Goal: Book appointment/travel/reservation

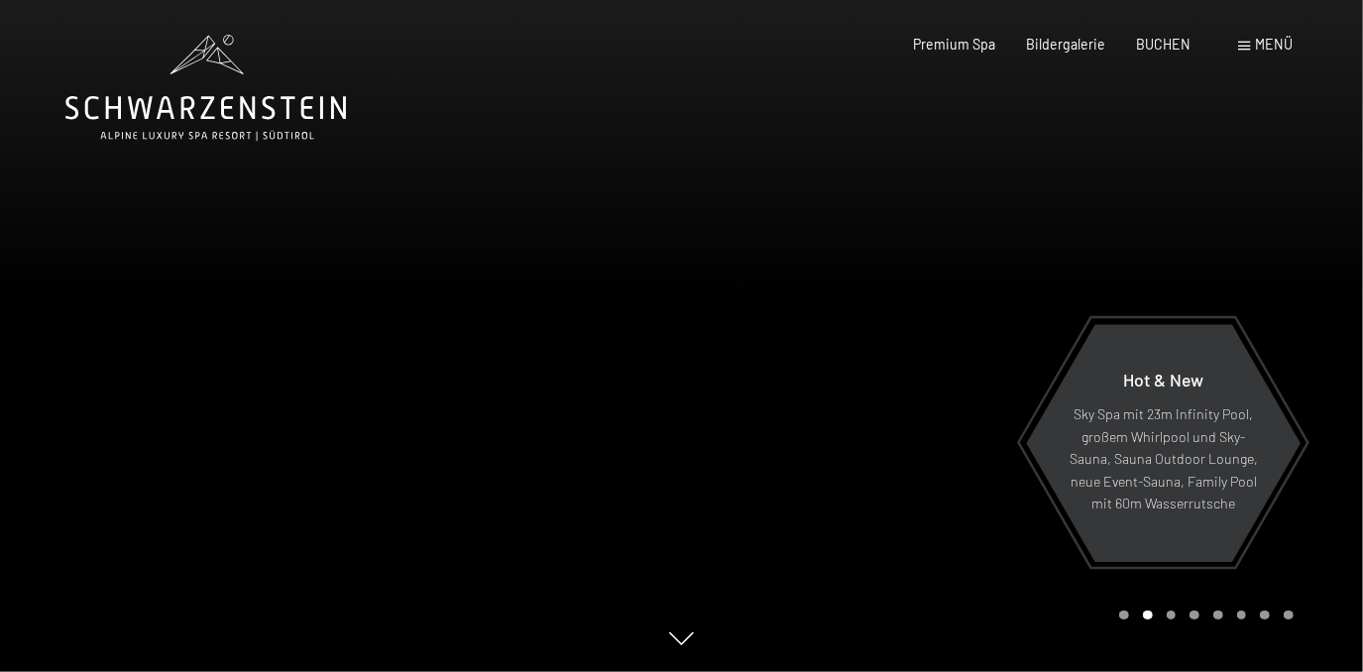
click at [1270, 53] on div "Menü" at bounding box center [1266, 45] width 55 height 20
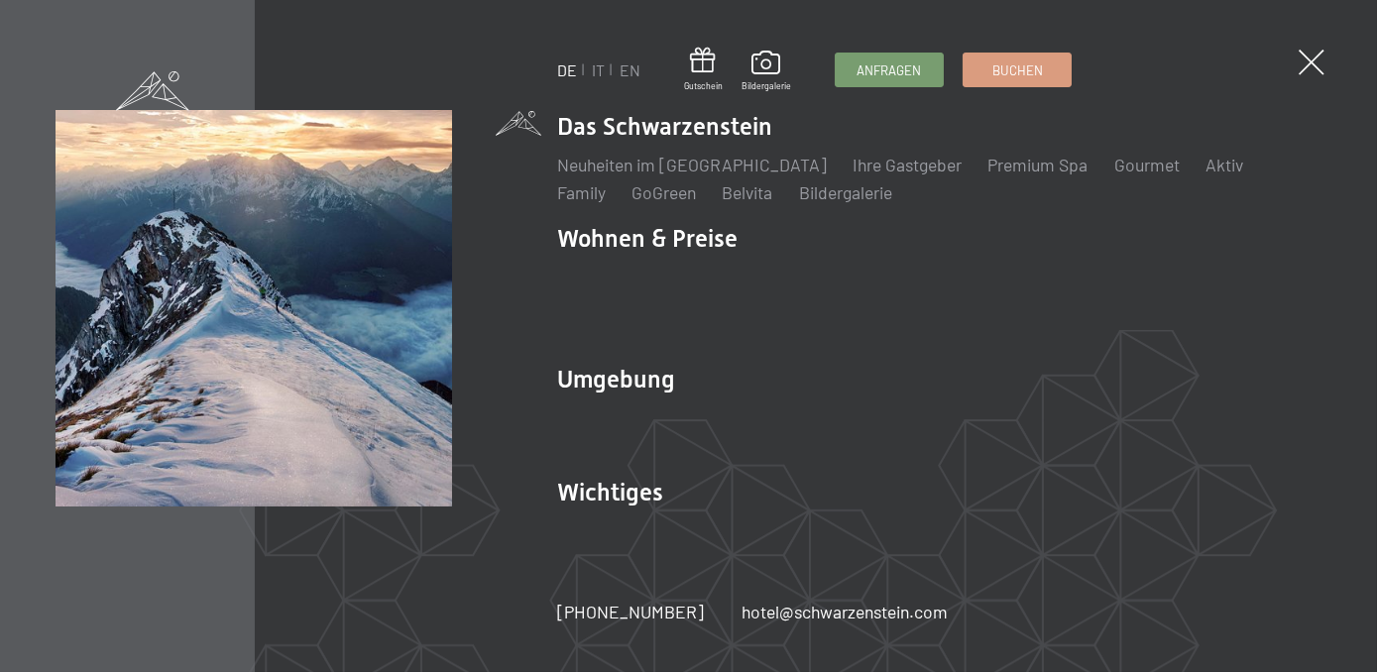
click at [625, 361] on ul "Das Schwarzenstein Neuheiten im Schwarzenstein Ihre Gastgeber Premium Spa Gourm…" at bounding box center [939, 336] width 765 height 452
click at [726, 417] on link "Ski & Winter" at bounding box center [713, 418] width 91 height 22
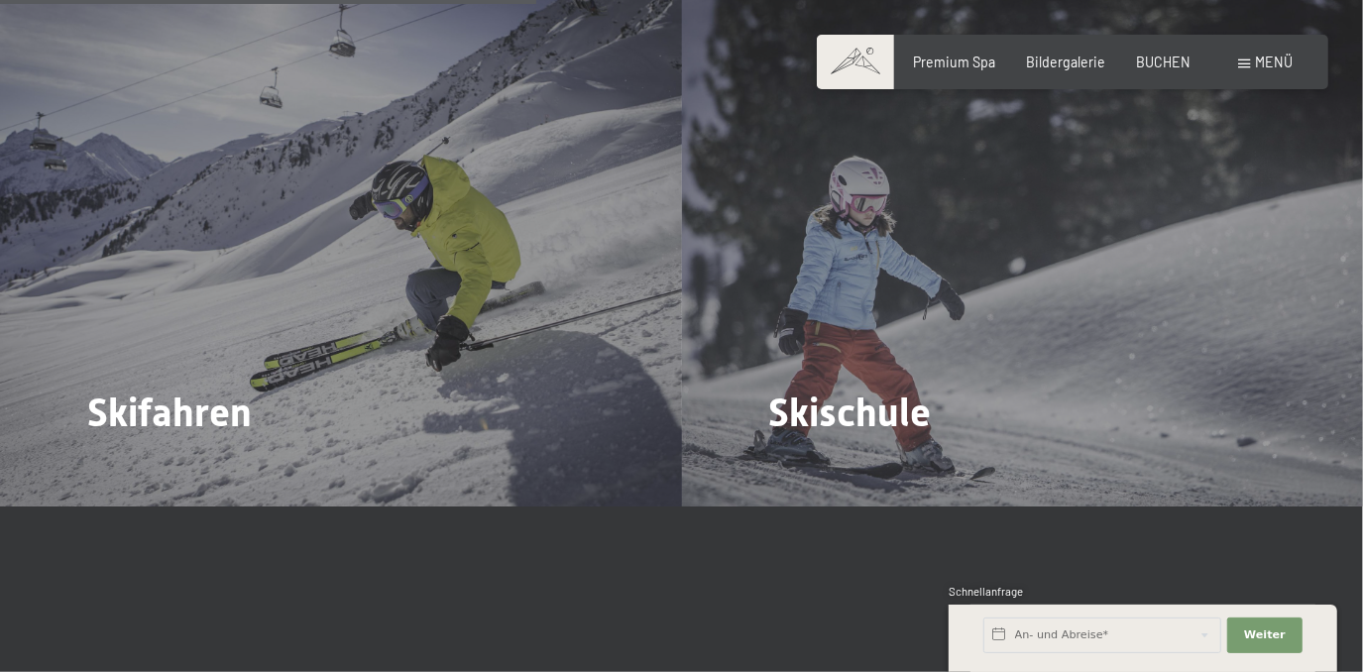
scroll to position [2450, 0]
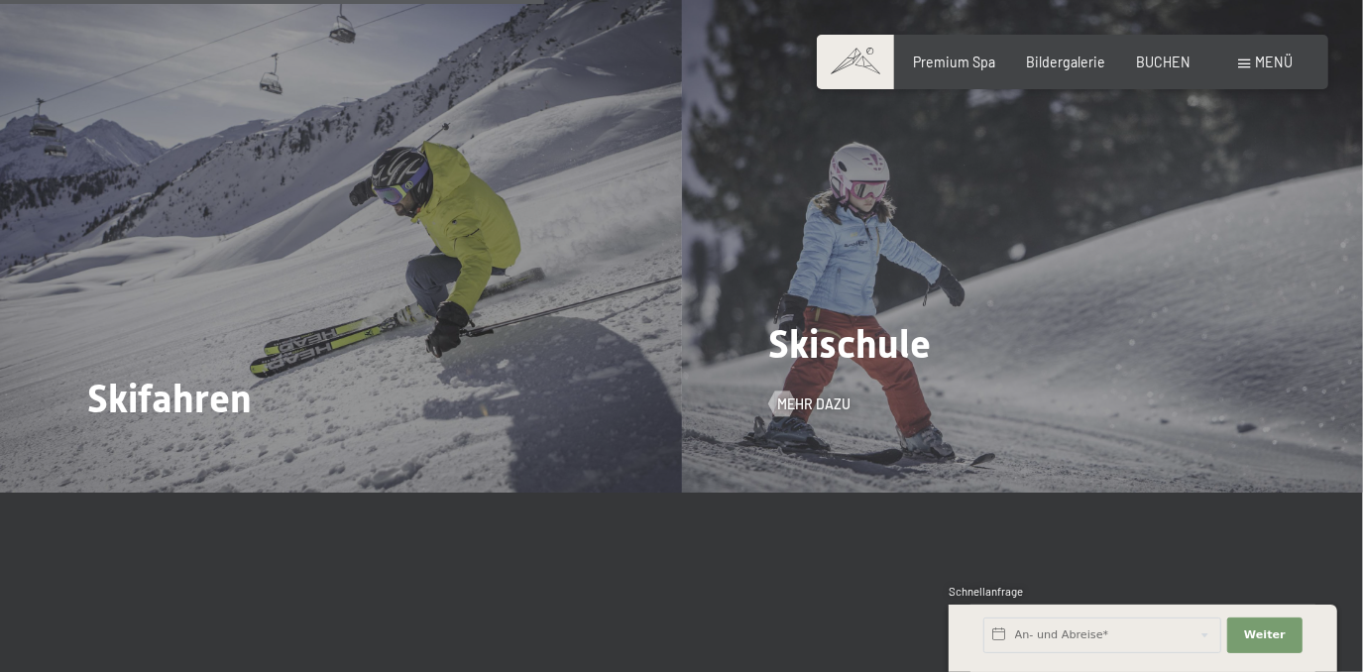
click at [889, 352] on div "Skischule Mehr dazu" at bounding box center [1023, 236] width 682 height 511
click at [827, 394] on span "Mehr dazu" at bounding box center [833, 404] width 73 height 20
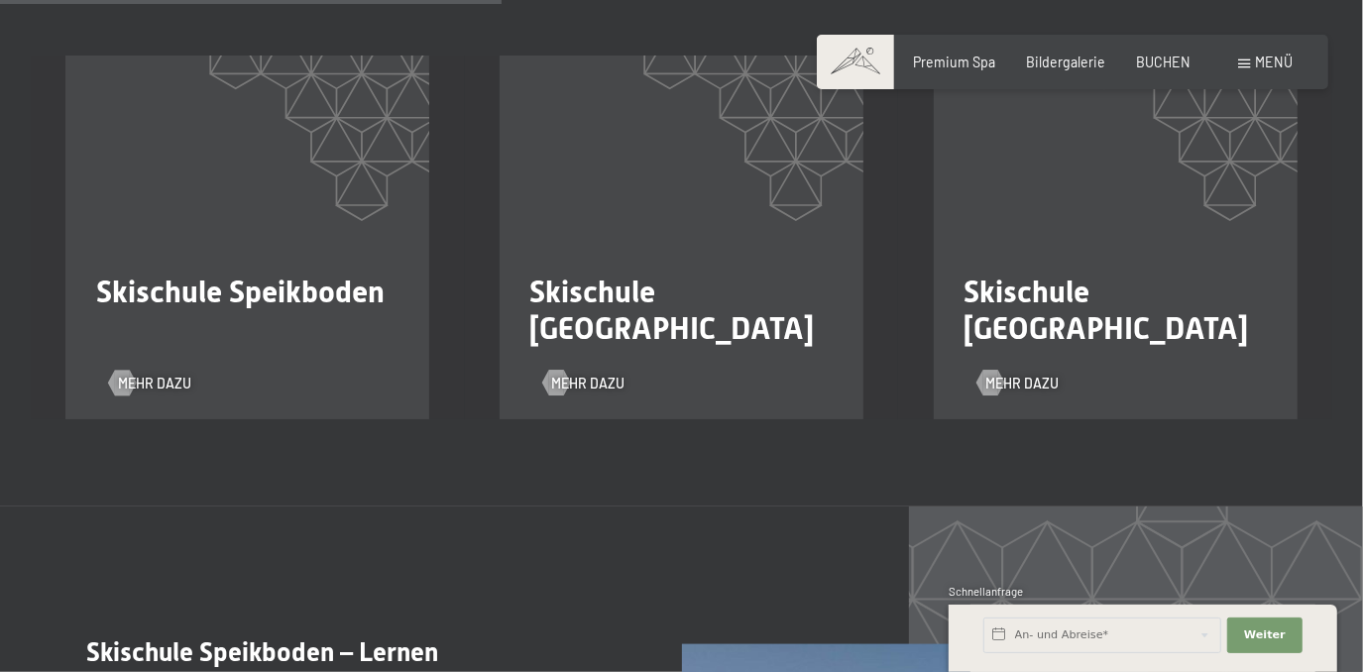
scroll to position [1477, 0]
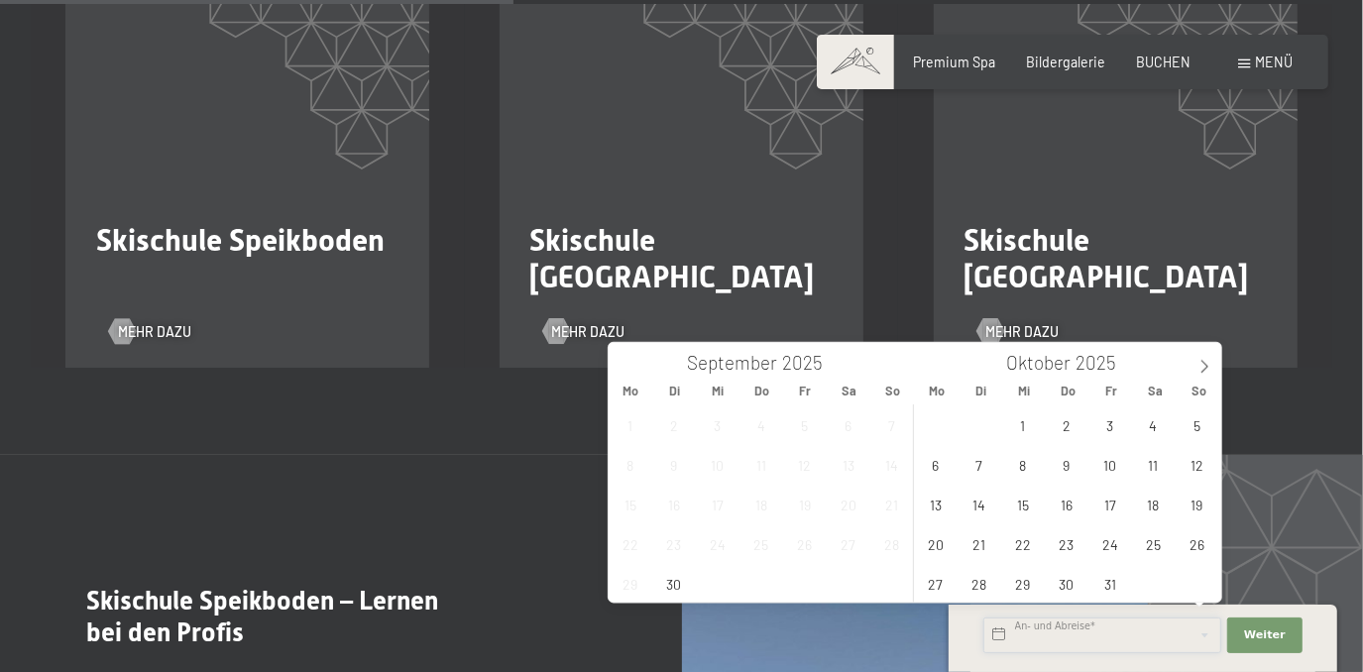
click at [1118, 632] on input "text" at bounding box center [1102, 635] width 238 height 36
click at [1207, 374] on span at bounding box center [1204, 360] width 34 height 34
type input "2026"
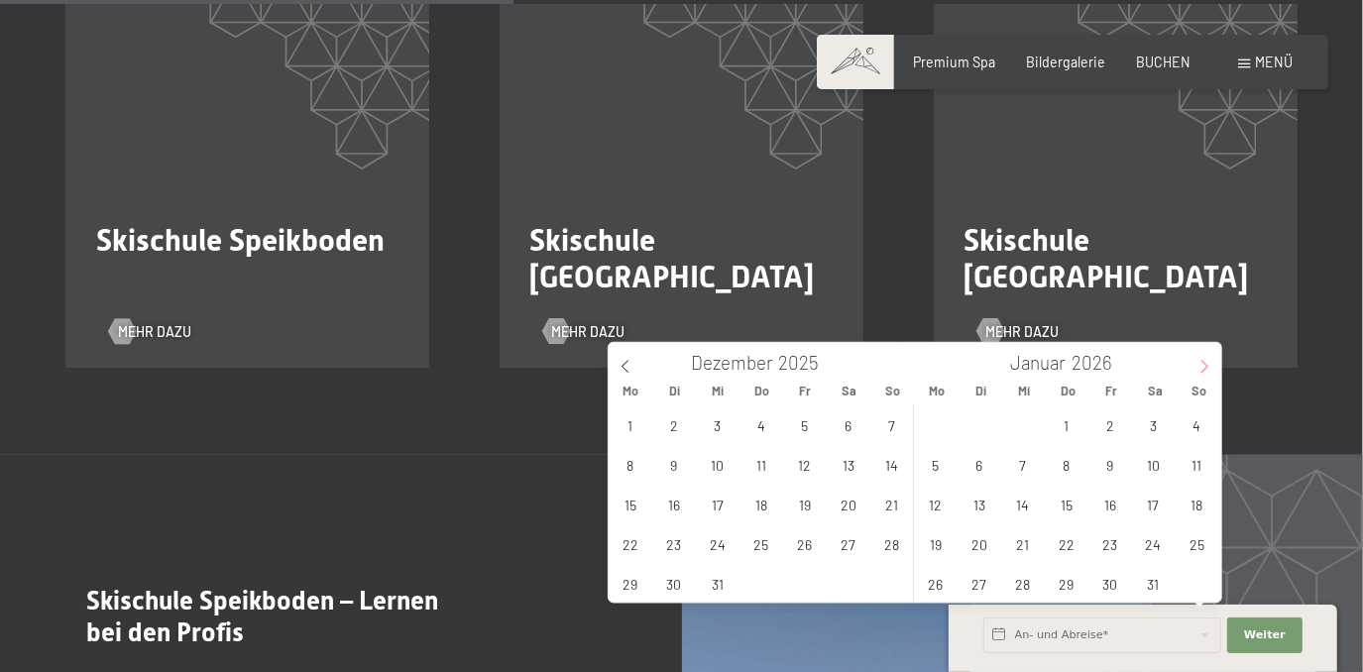
click at [1207, 374] on span at bounding box center [1204, 360] width 34 height 34
type input "2026"
click at [1207, 374] on span at bounding box center [1204, 360] width 34 height 34
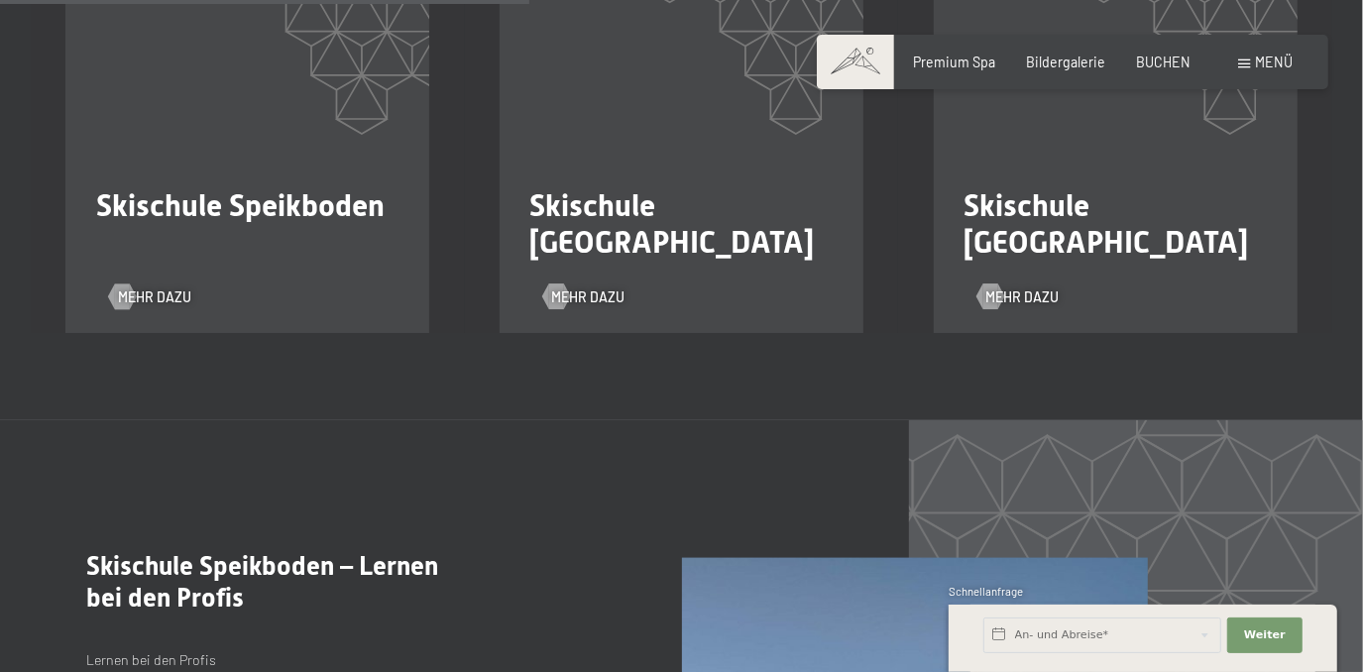
scroll to position [1549, 0]
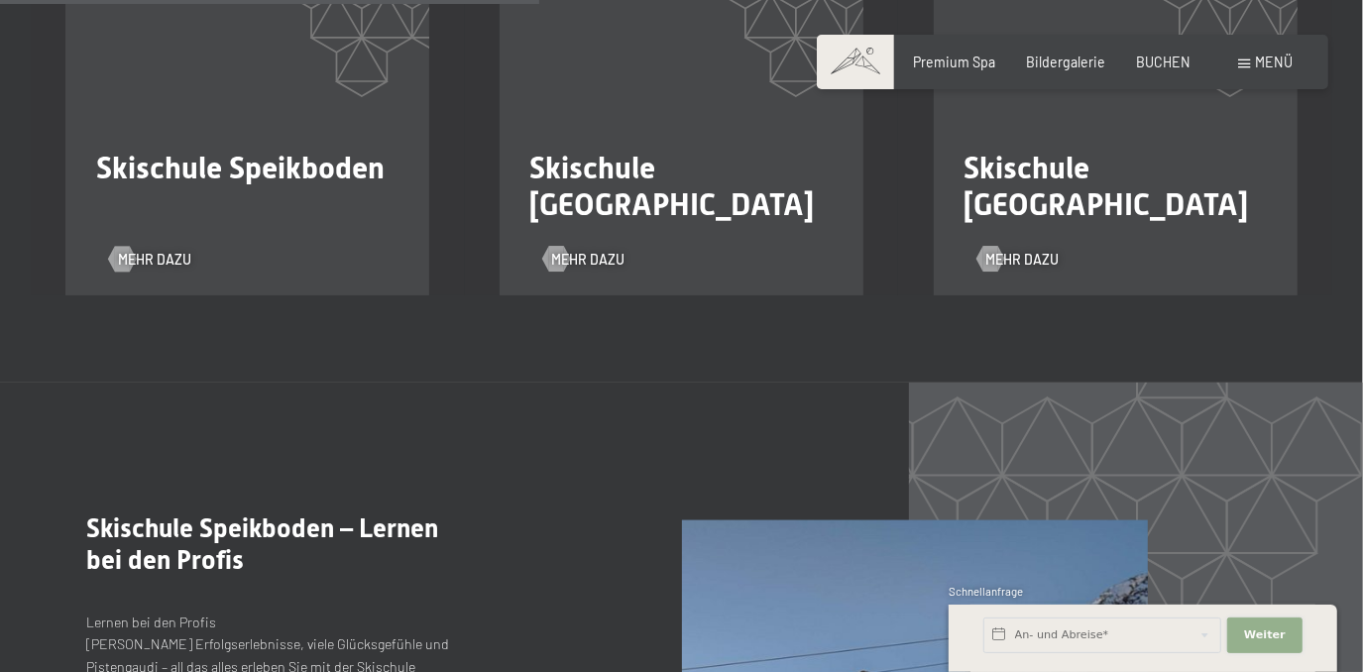
click at [1242, 630] on button "Weiter Adressfelder ausblenden" at bounding box center [1264, 635] width 75 height 36
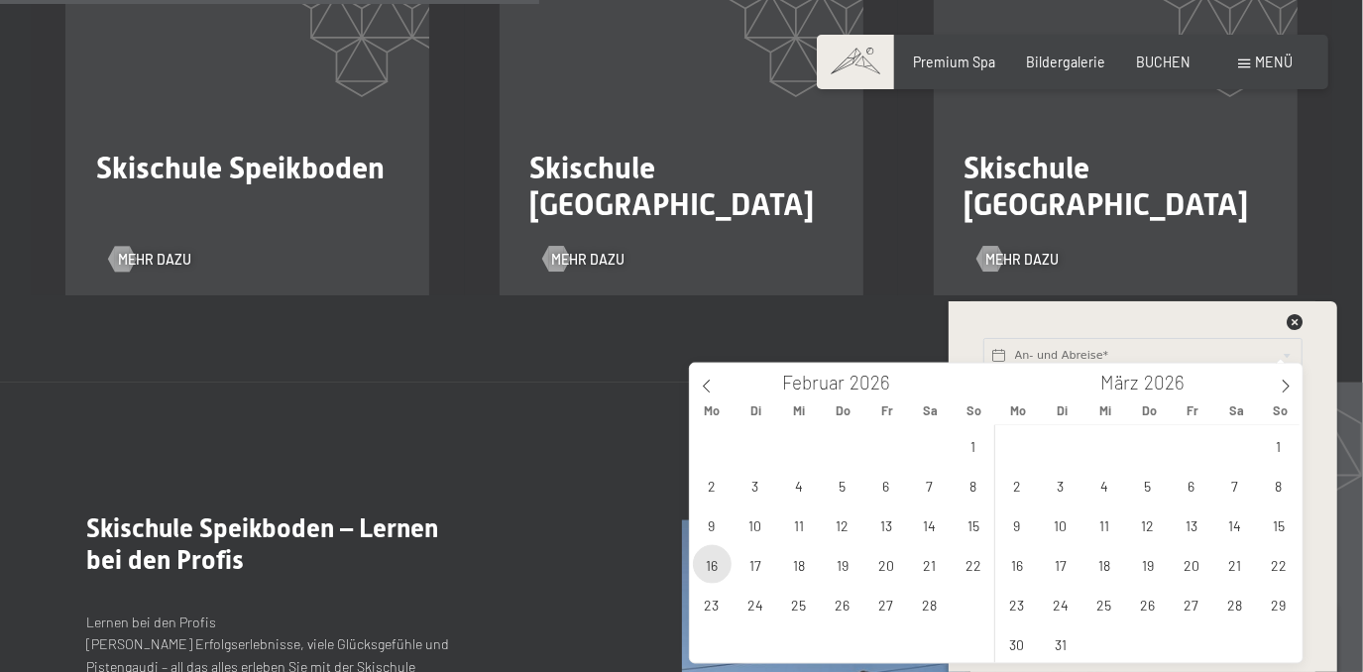
click at [711, 571] on span "16" at bounding box center [712, 564] width 39 height 39
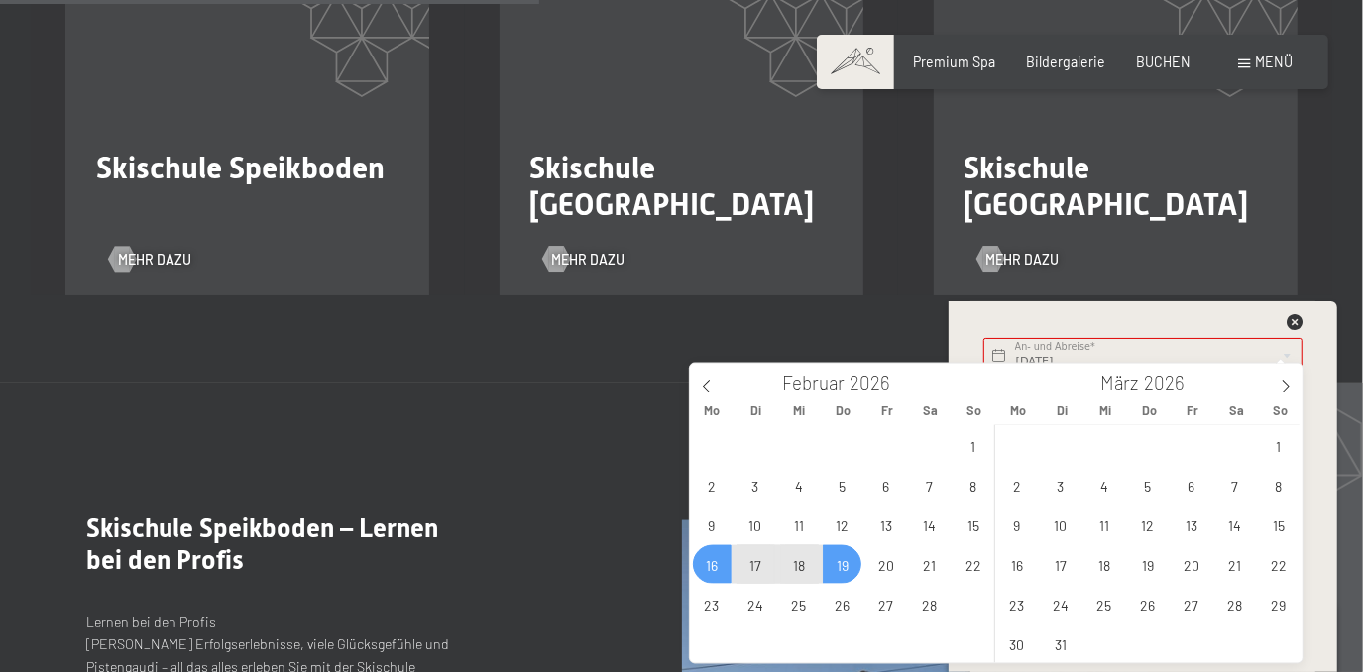
click at [835, 565] on span "19" at bounding box center [842, 564] width 39 height 39
type input "[DATE] - Do. [DATE]"
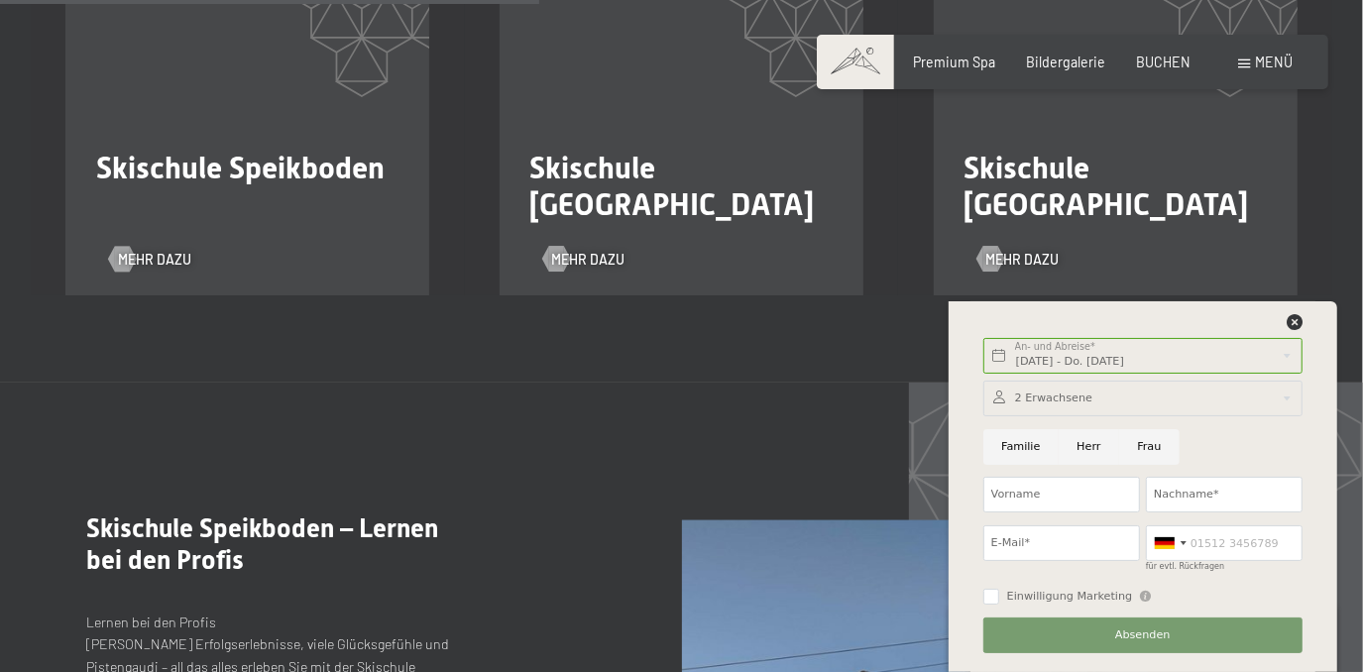
click at [1042, 398] on div at bounding box center [1142, 399] width 319 height 36
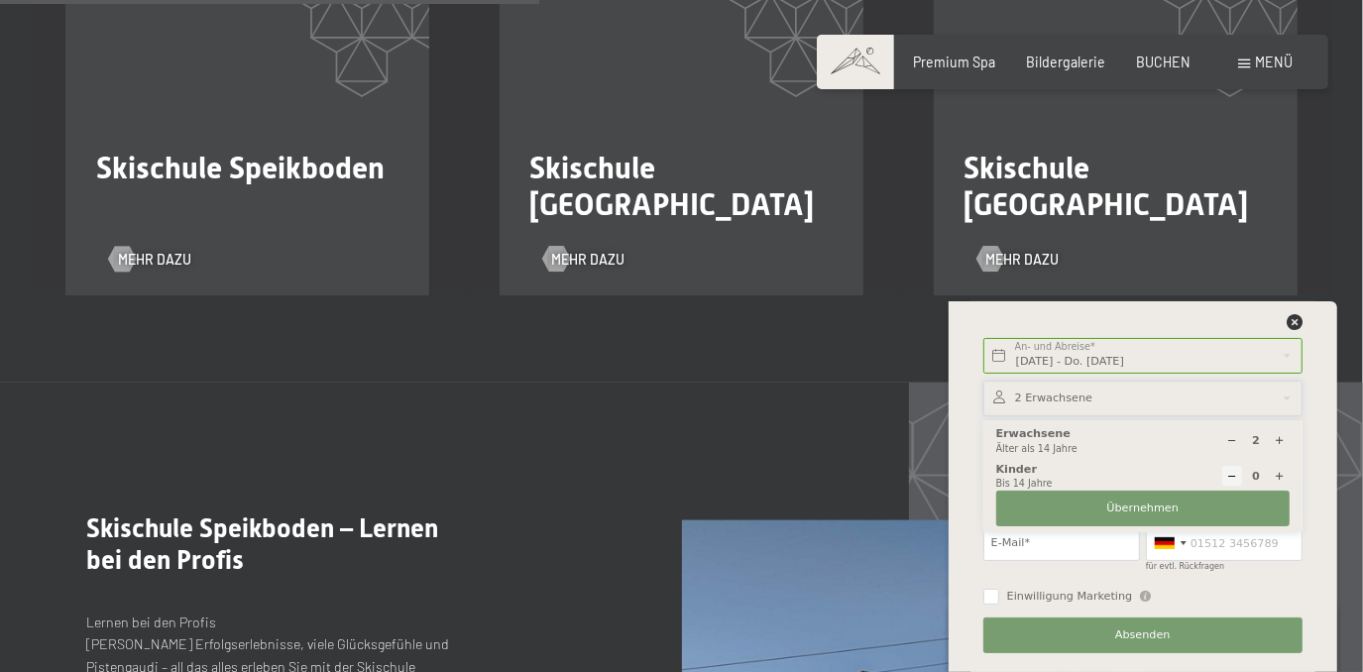
click at [1281, 477] on icon at bounding box center [1280, 476] width 11 height 11
type input "2"
select select
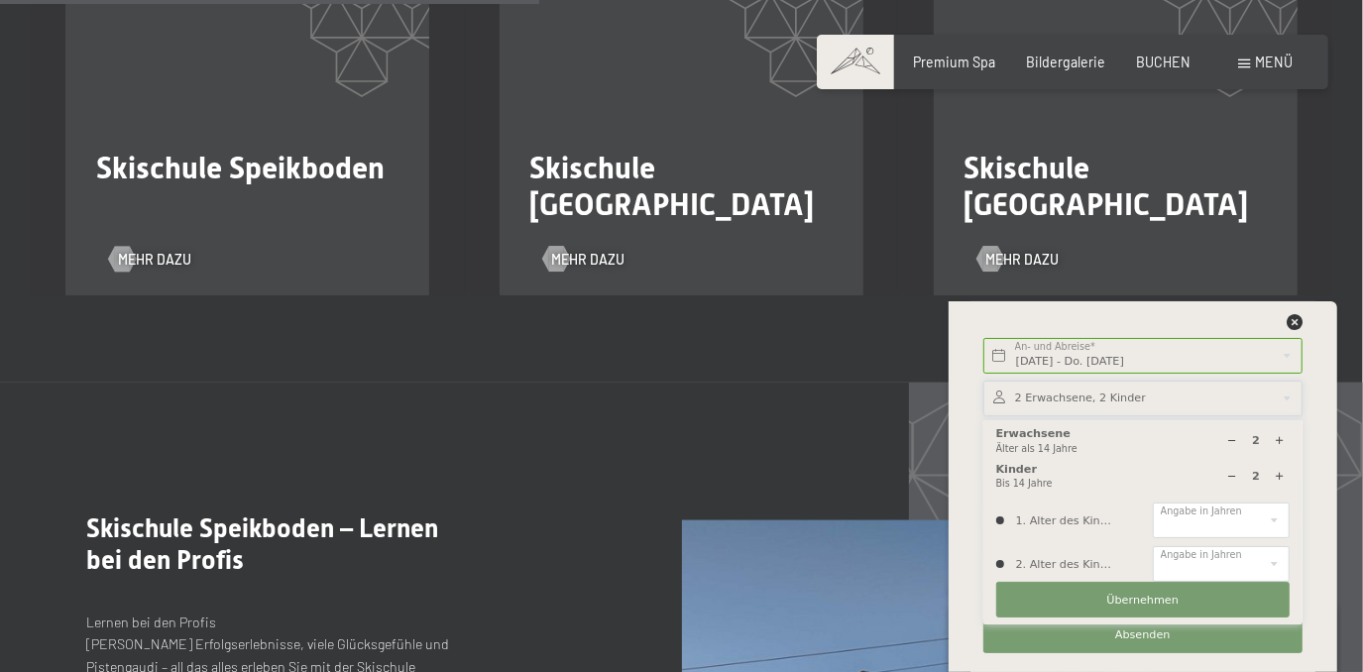
click at [1234, 442] on icon at bounding box center [1232, 440] width 11 height 11
type input "1"
click at [1234, 442] on div at bounding box center [1232, 441] width 20 height 20
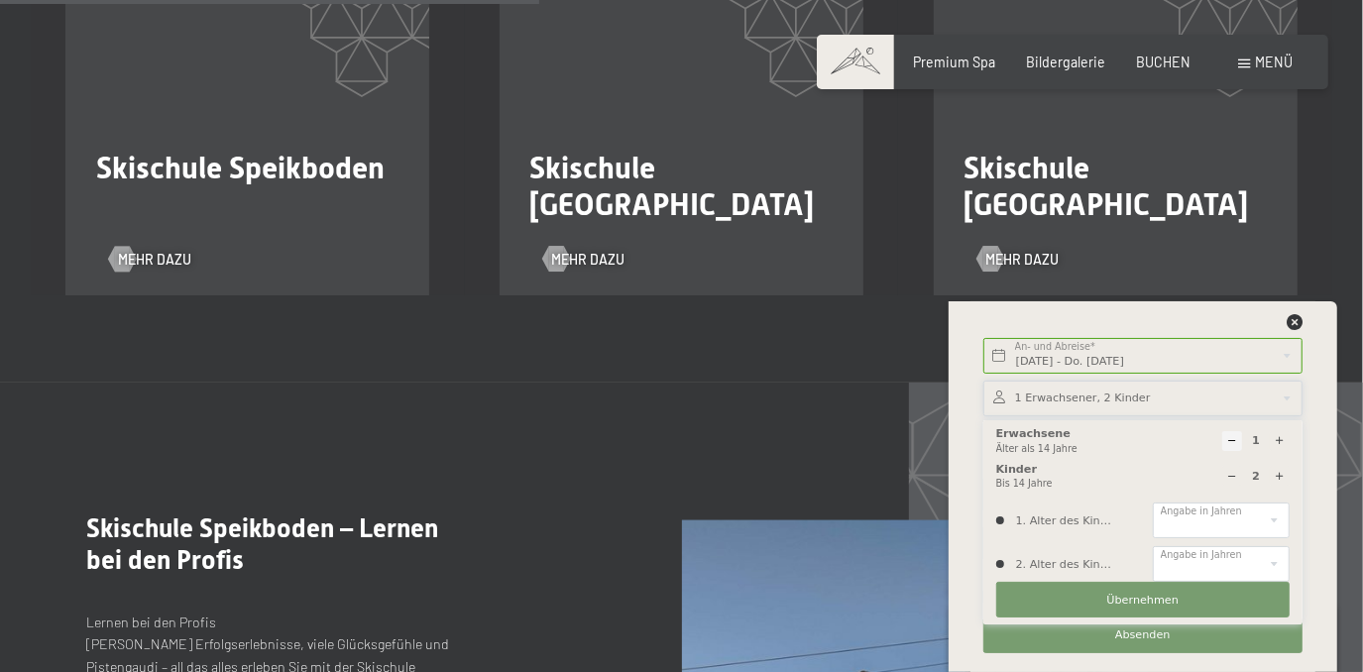
click at [1234, 442] on div at bounding box center [1232, 441] width 20 height 20
click at [1212, 511] on select "0 1 2 3 4 5 6 7 8 9 10 11 12 13 14" at bounding box center [1221, 521] width 137 height 36
select select "9"
click at [1153, 503] on select "0 1 2 3 4 5 6 7 8 9 10 11 12 13 14" at bounding box center [1221, 521] width 137 height 36
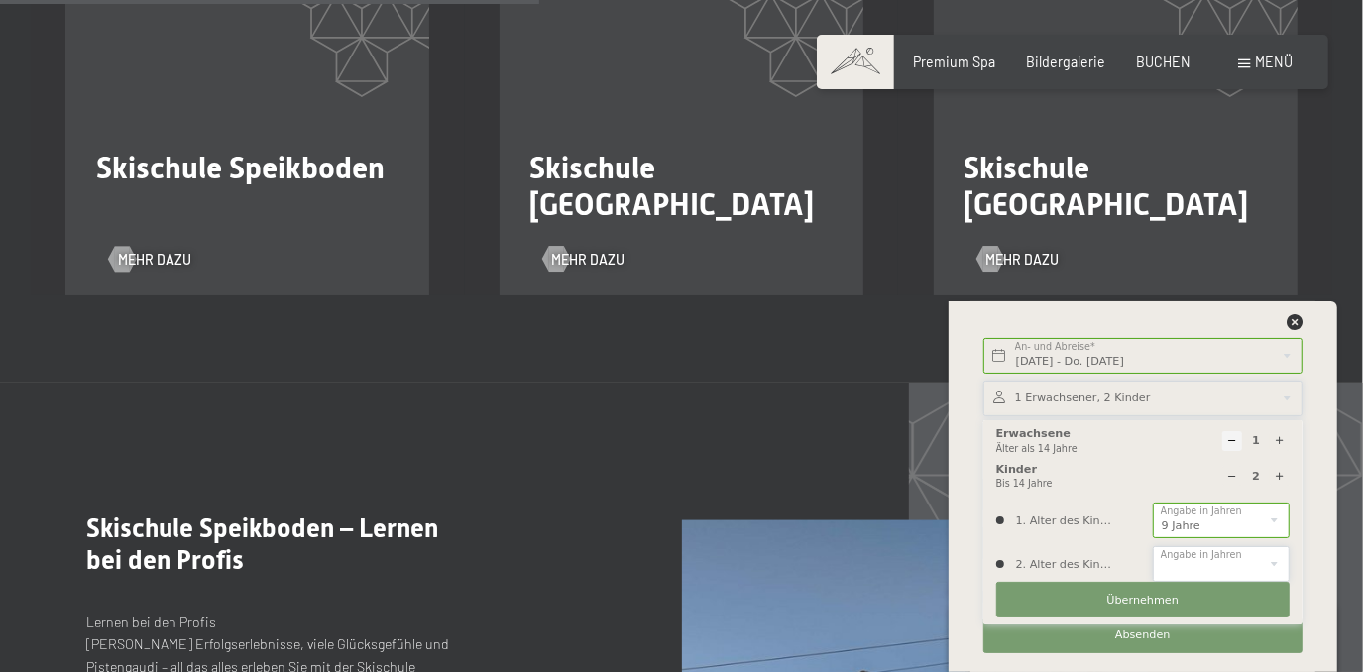
click at [1240, 561] on select "0 1 2 3 4 5 6 7 8 9 10 11 12 13 14" at bounding box center [1221, 564] width 137 height 36
select select "5"
click at [1153, 547] on select "0 1 2 3 4 5 6 7 8 9 10 11 12 13 14" at bounding box center [1221, 564] width 137 height 36
click at [1239, 450] on div at bounding box center [1232, 441] width 20 height 20
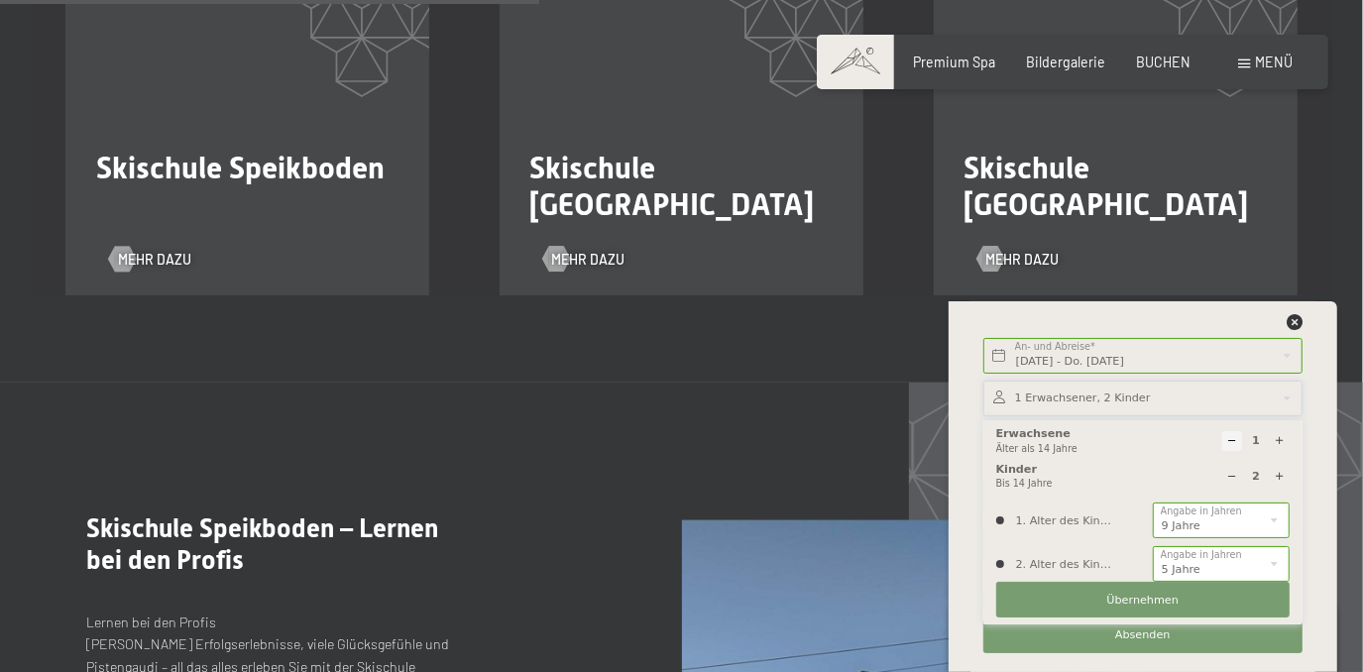
click at [1239, 450] on div at bounding box center [1232, 441] width 20 height 20
click at [1132, 604] on span "Übernehmen" at bounding box center [1143, 601] width 72 height 16
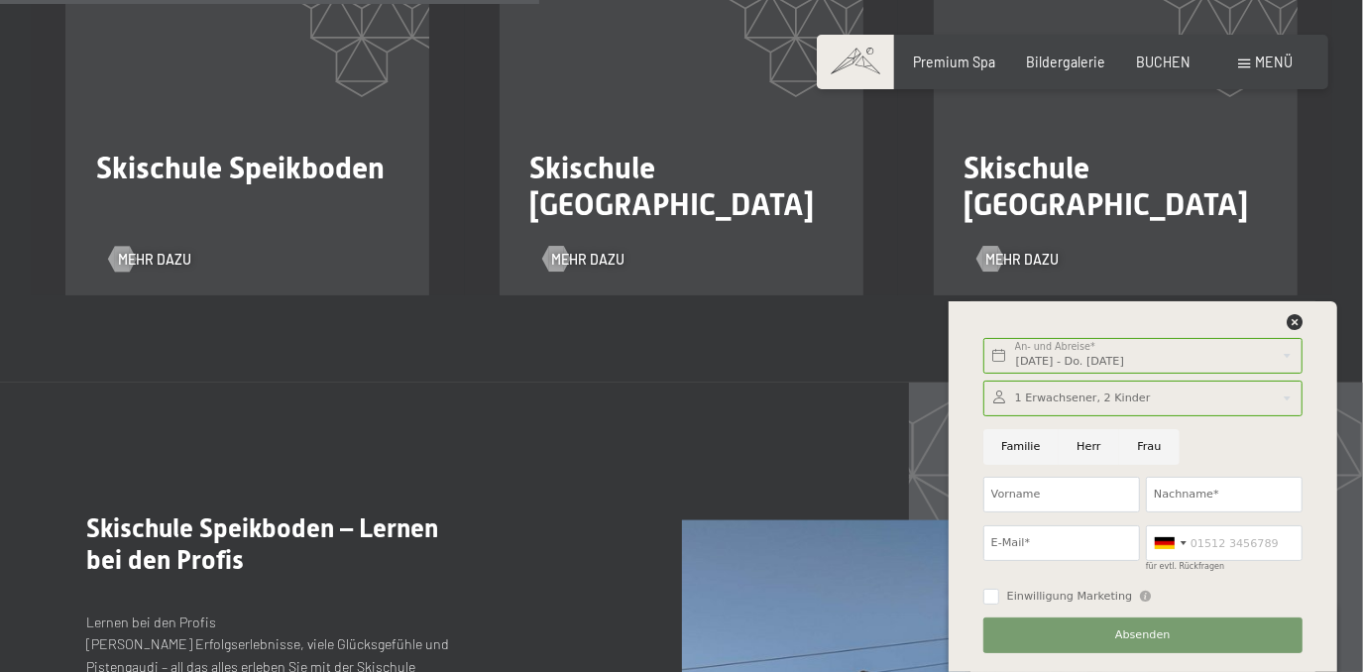
click at [1017, 448] on input "Familie" at bounding box center [1020, 447] width 75 height 36
radio input "true"
click at [1022, 491] on input "Vorname" at bounding box center [1061, 495] width 157 height 36
type input "Mehrnaz"
type input "Mele"
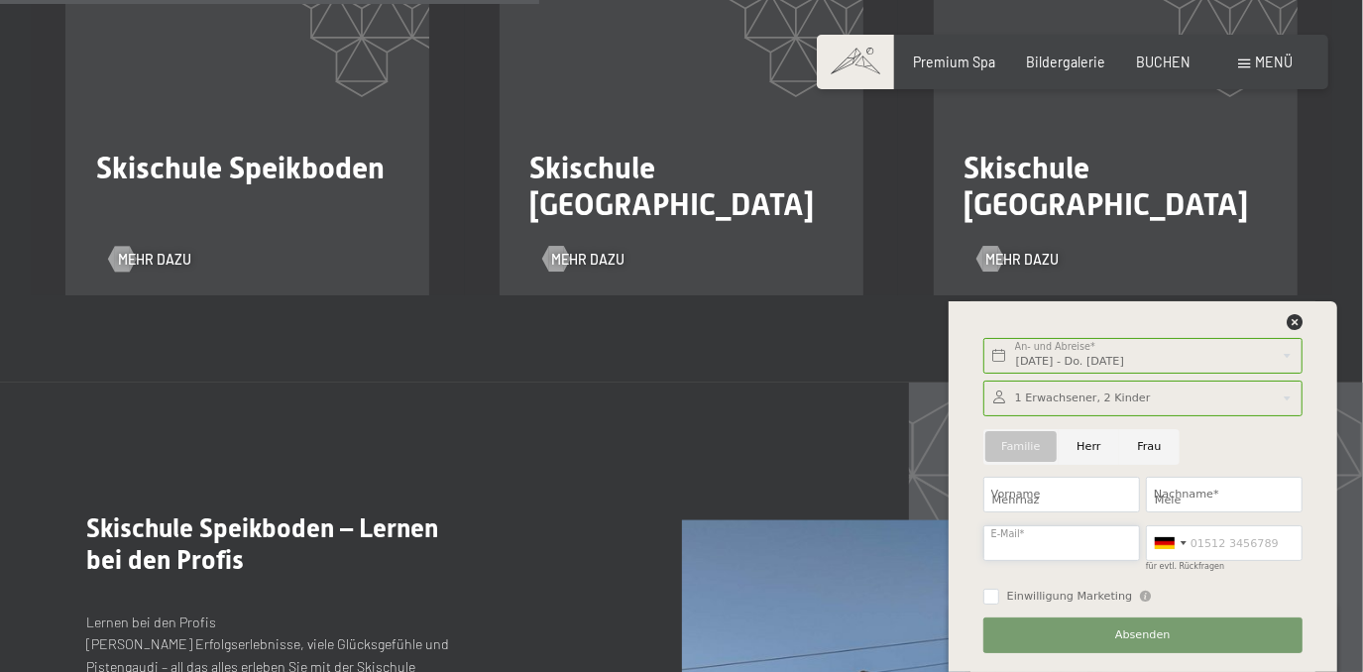
type input "[EMAIL_ADDRESS][DOMAIN_NAME]"
type input "0795042873"
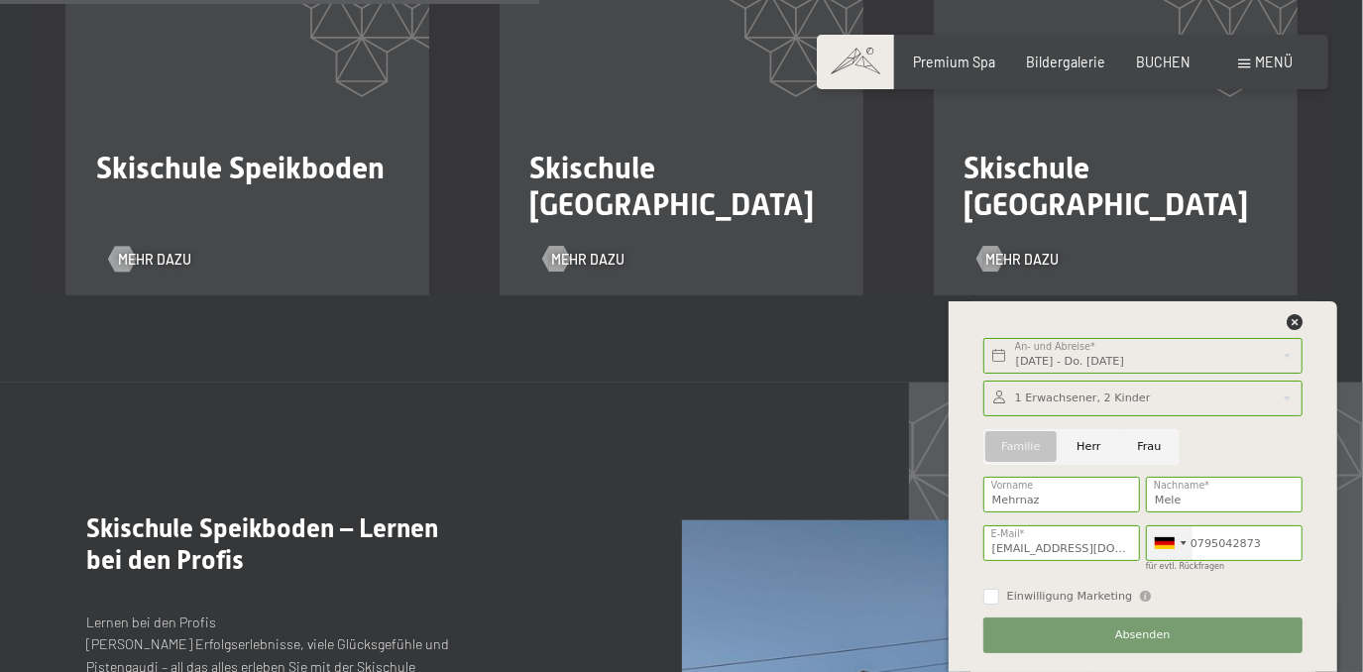
click at [1173, 546] on div at bounding box center [1165, 543] width 20 height 12
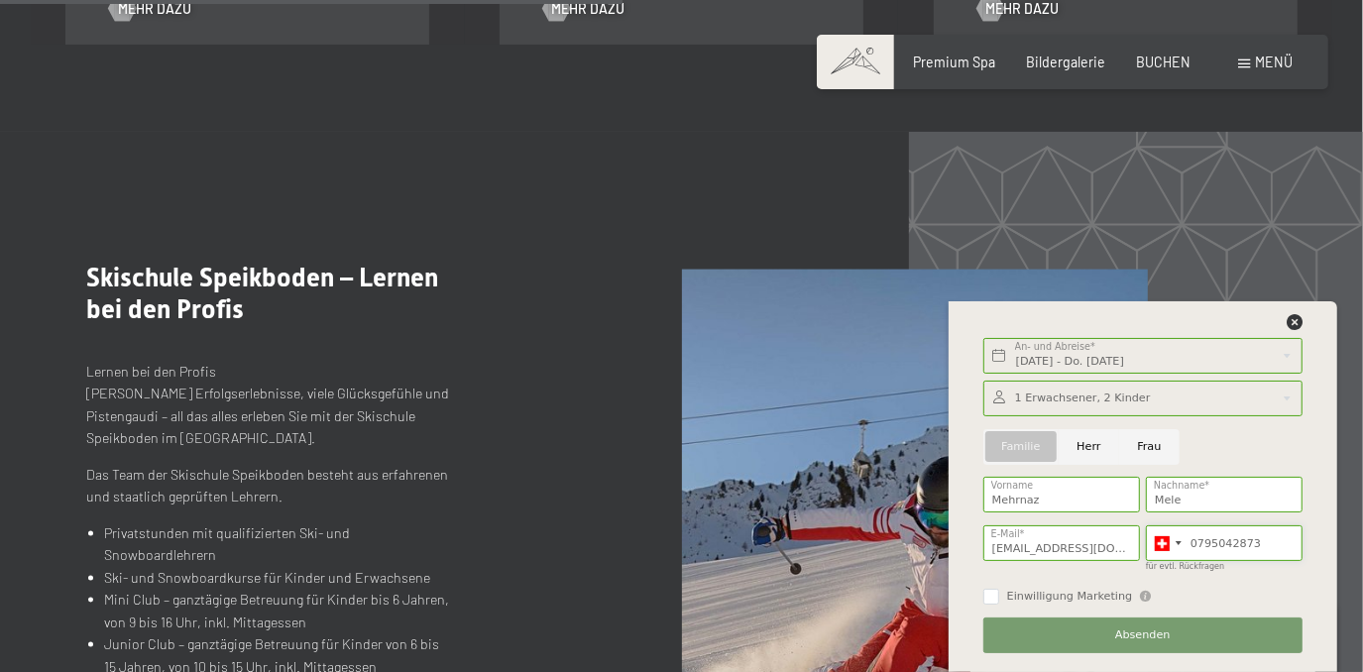
scroll to position [1838, 0]
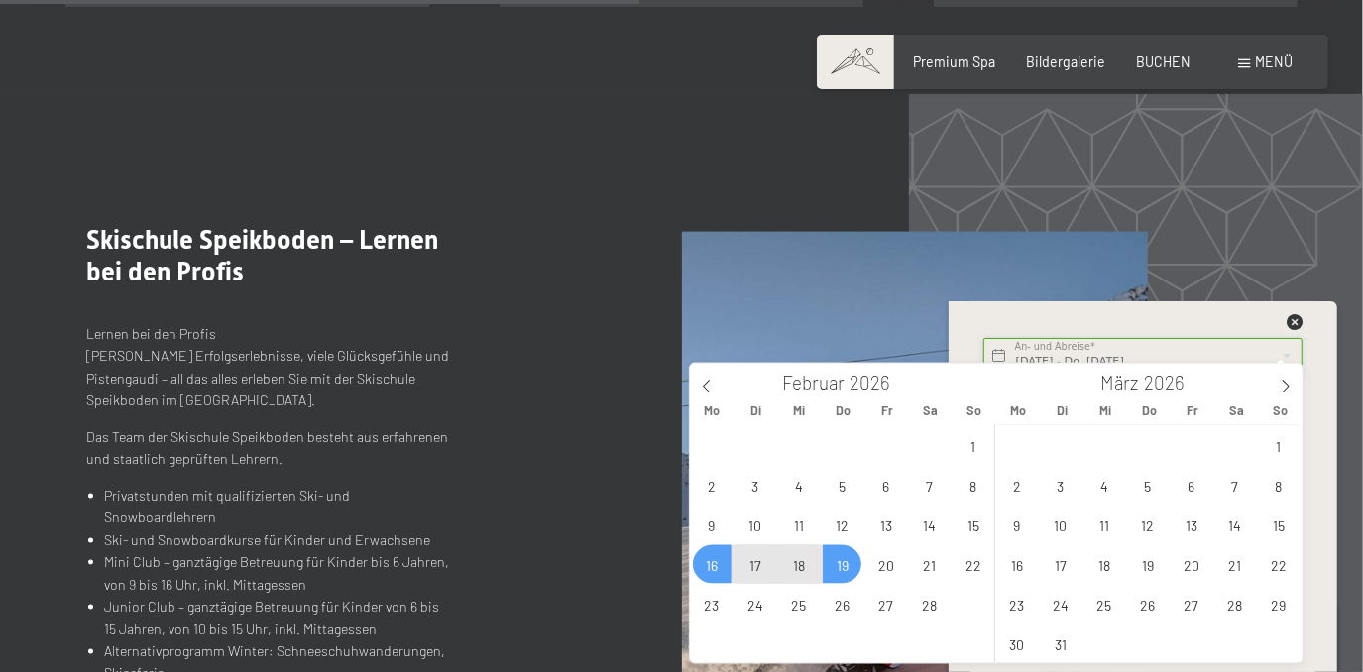
click at [1197, 350] on input "[DATE] - Do. [DATE]" at bounding box center [1142, 356] width 319 height 36
click at [982, 526] on span "15" at bounding box center [972, 524] width 39 height 39
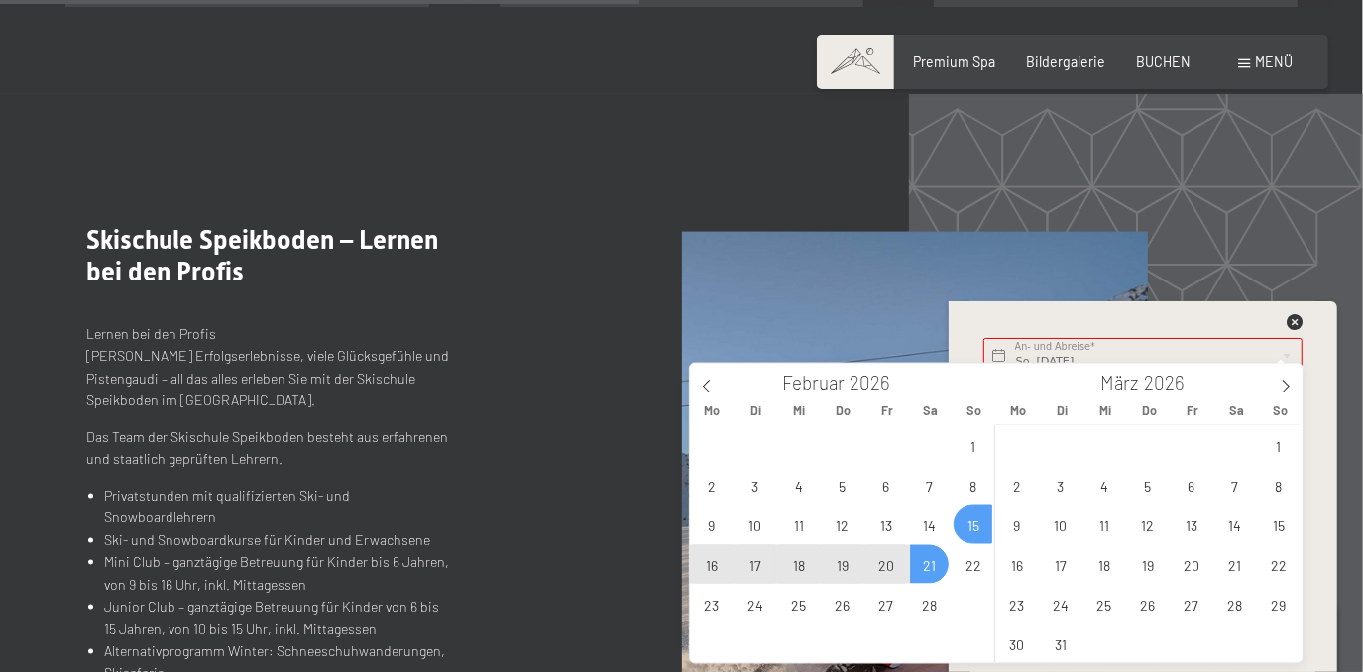
click at [936, 561] on span "21" at bounding box center [929, 564] width 39 height 39
type input "So. [DATE] - [DATE]"
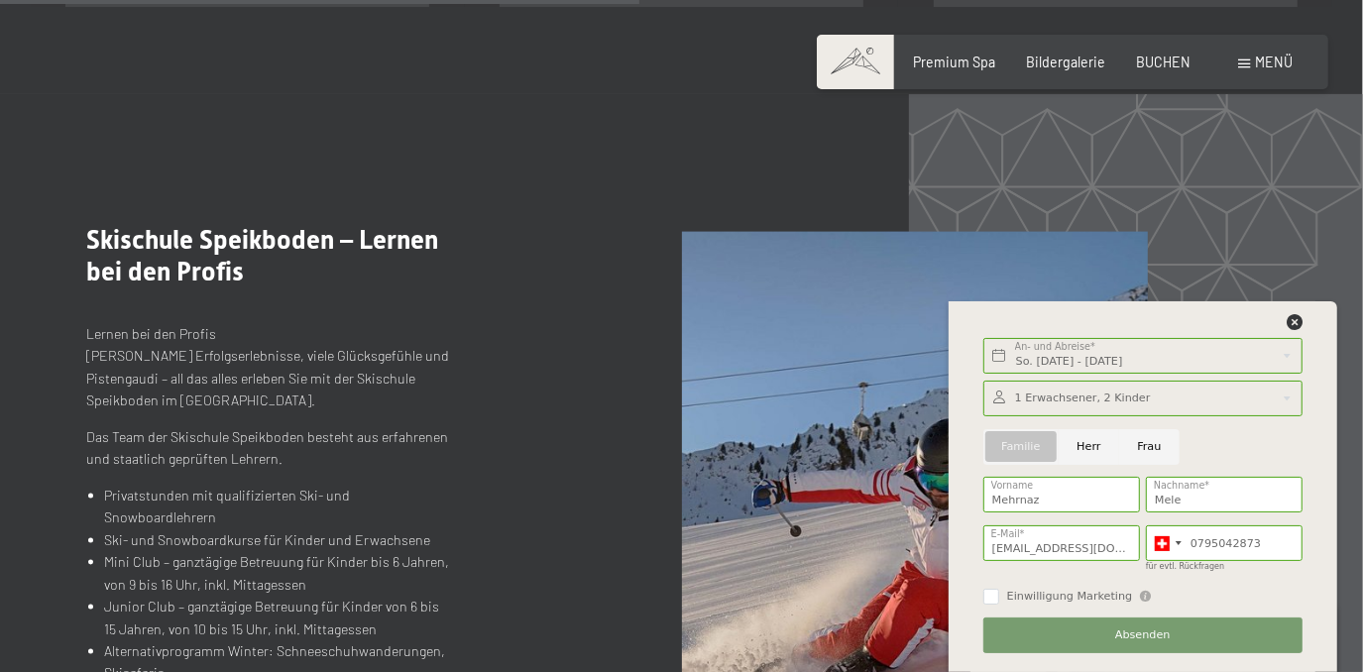
click at [1163, 405] on div at bounding box center [1142, 399] width 319 height 36
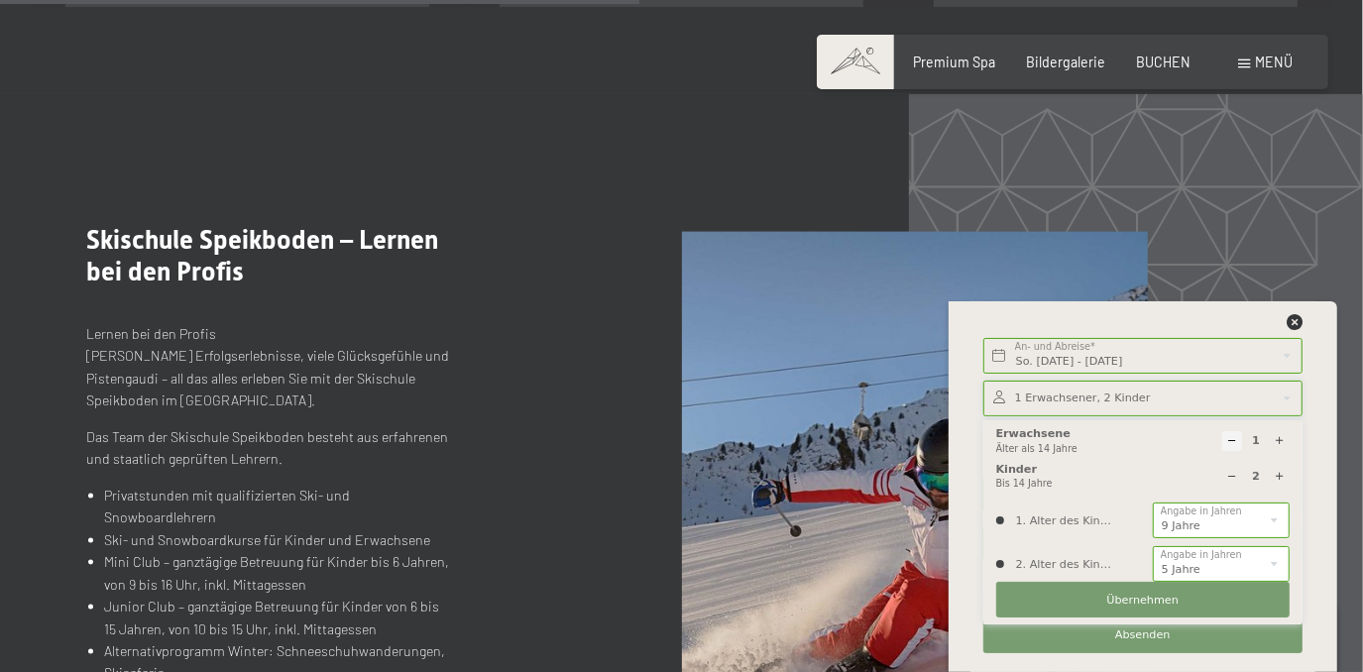
click at [1279, 439] on icon at bounding box center [1280, 440] width 11 height 11
type input "2"
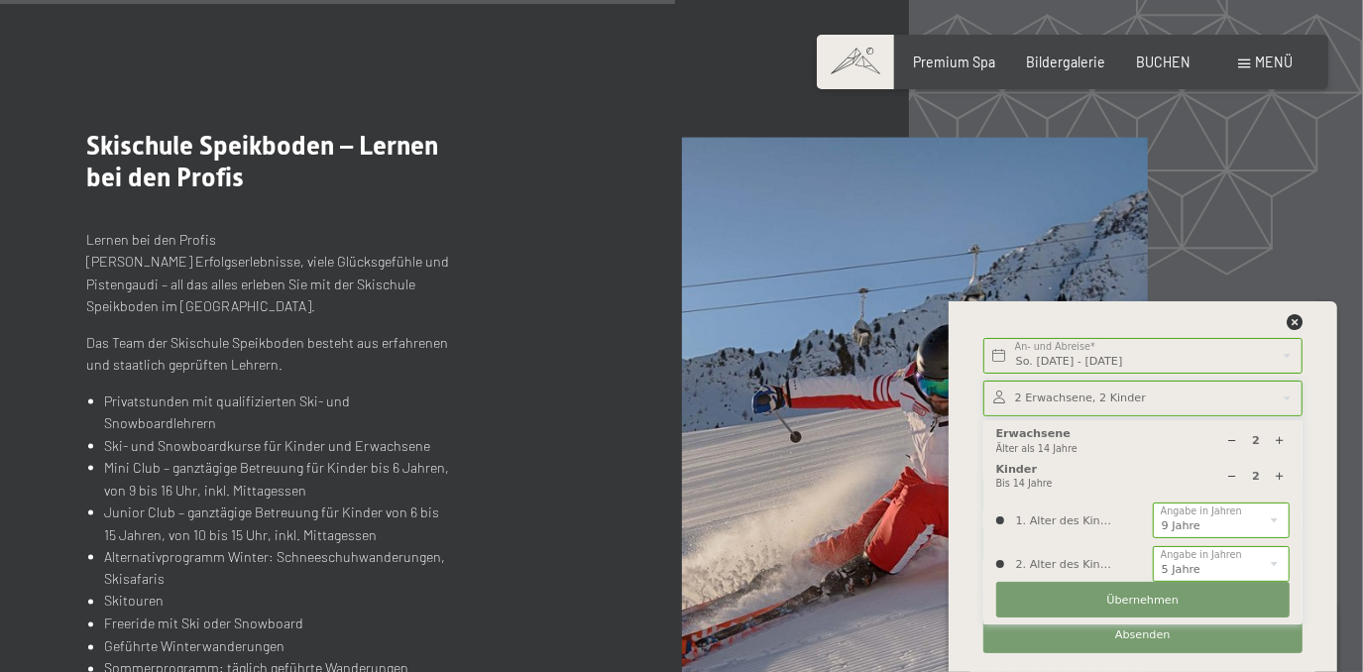
scroll to position [1982, 0]
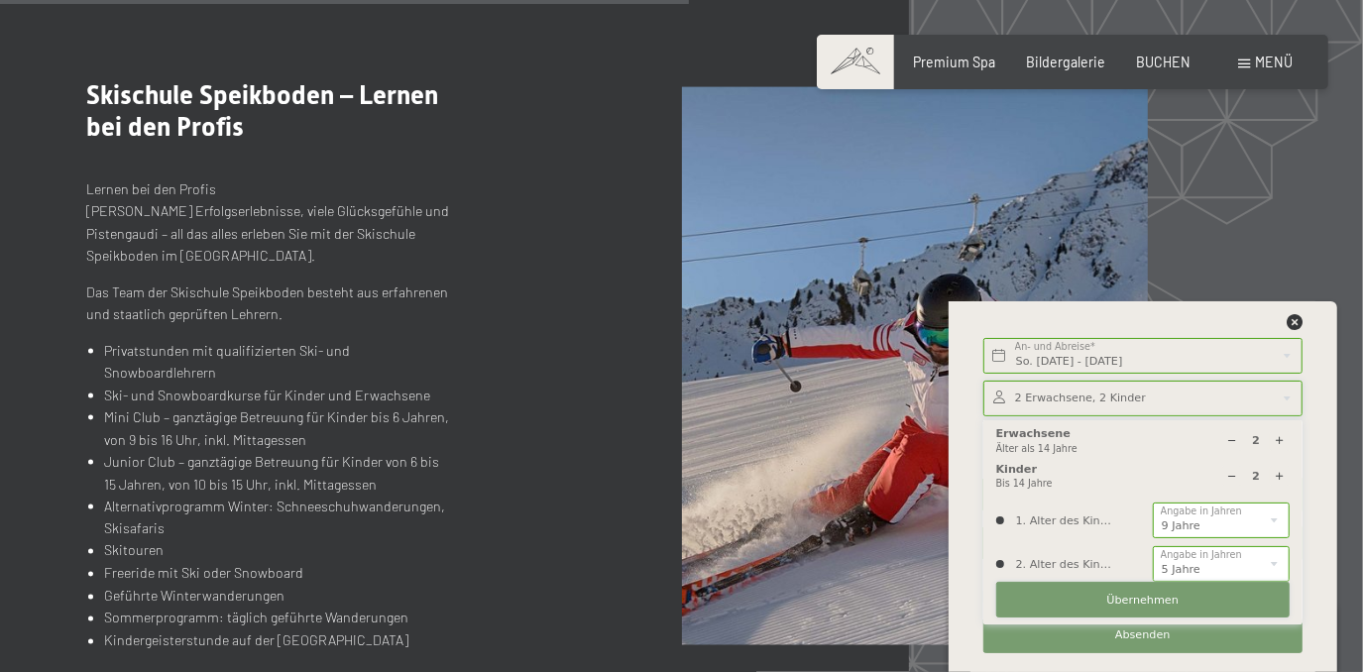
click at [1135, 609] on button "Übernehmen" at bounding box center [1142, 600] width 293 height 36
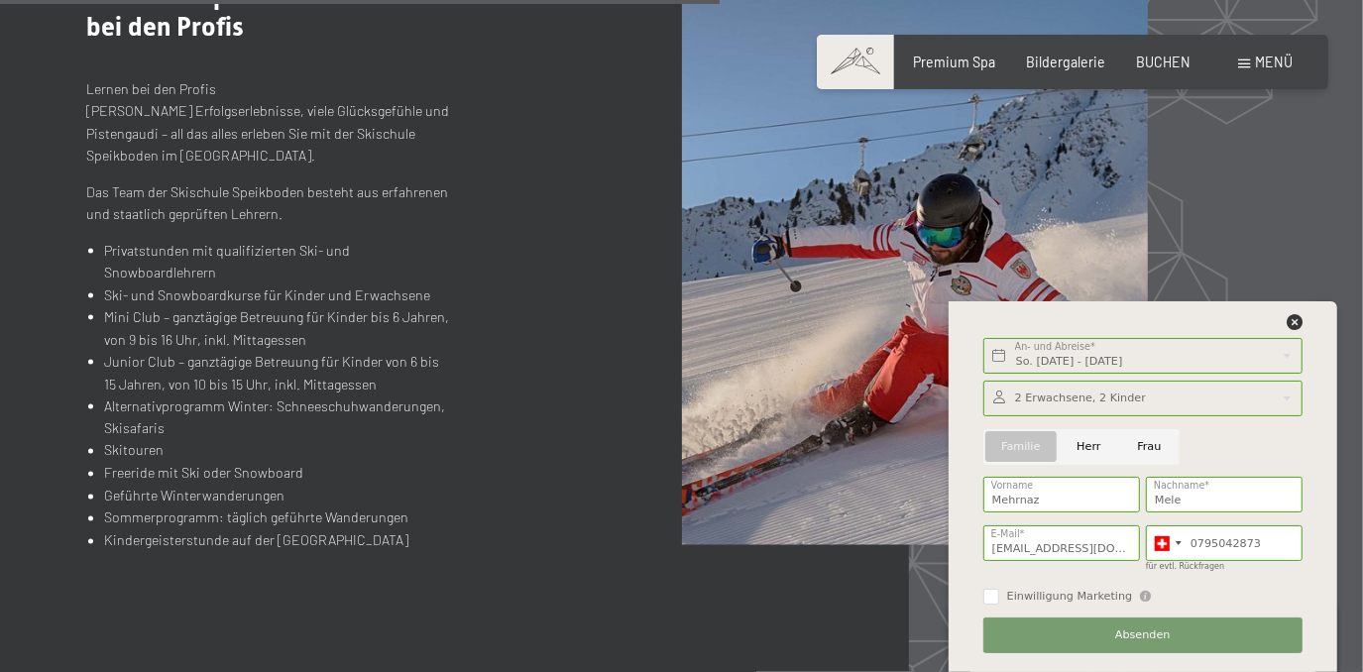
scroll to position [2090, 0]
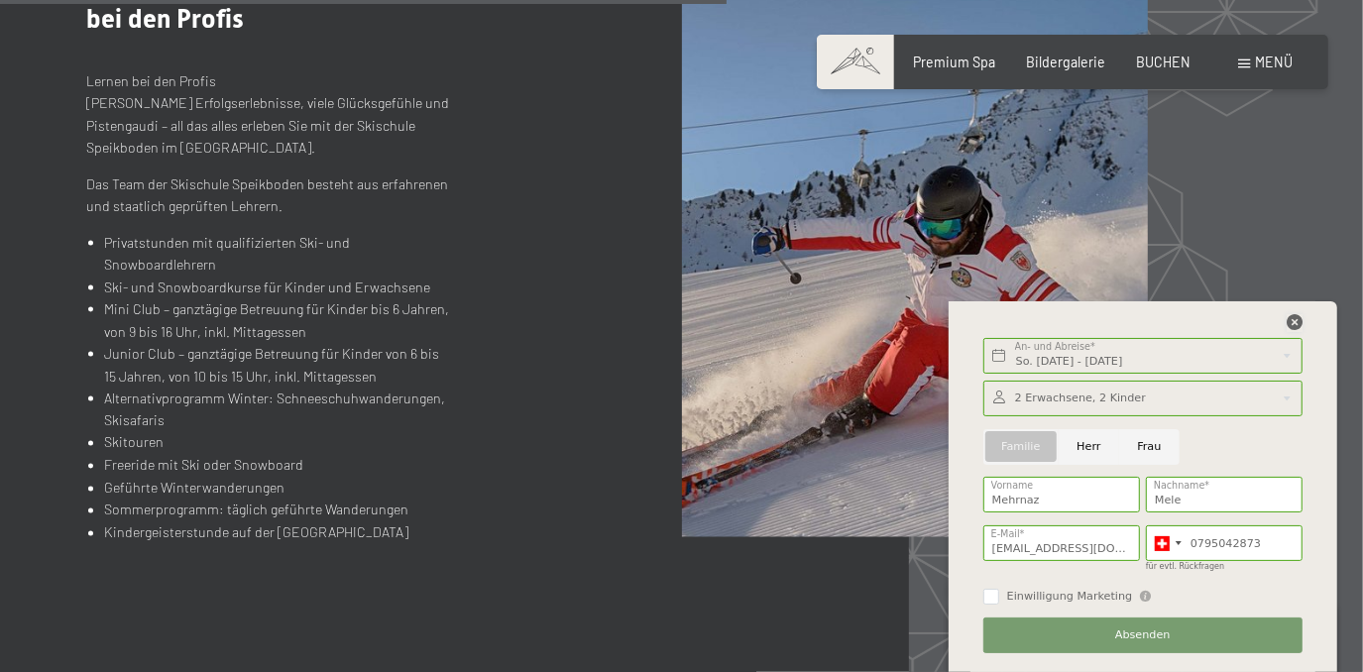
click at [1289, 326] on icon at bounding box center [1294, 322] width 16 height 16
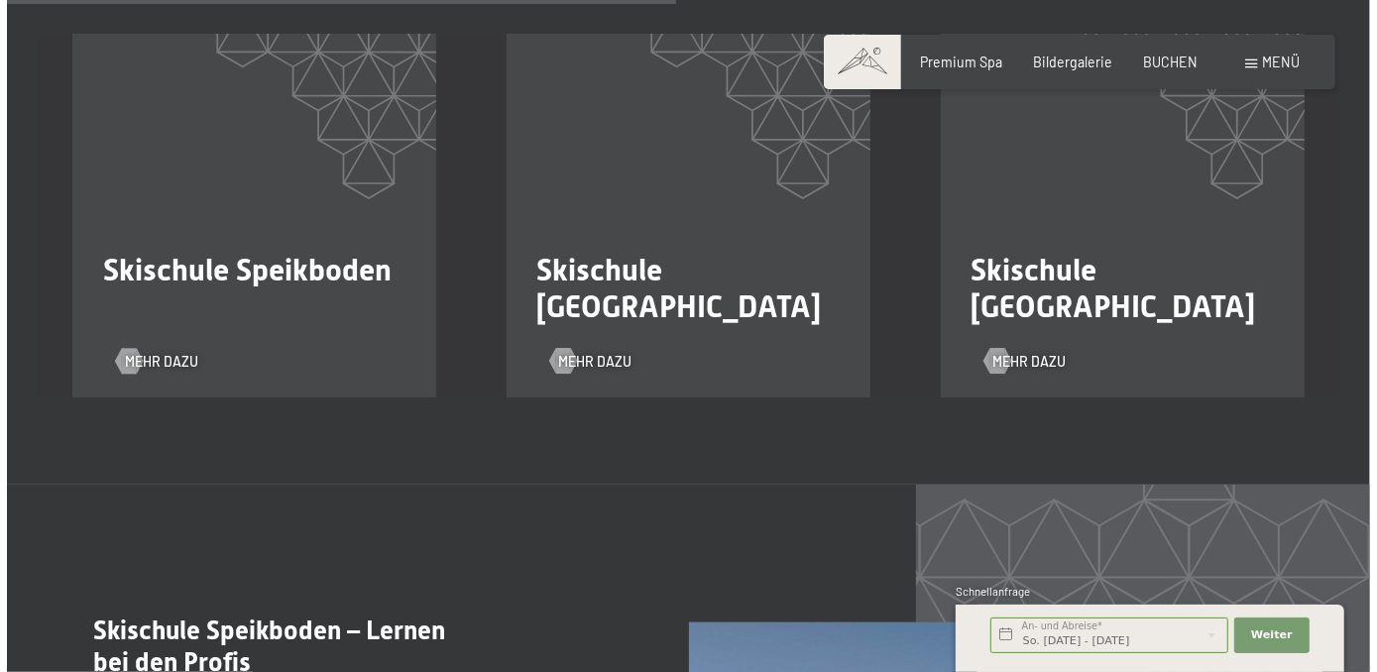
scroll to position [1348, 0]
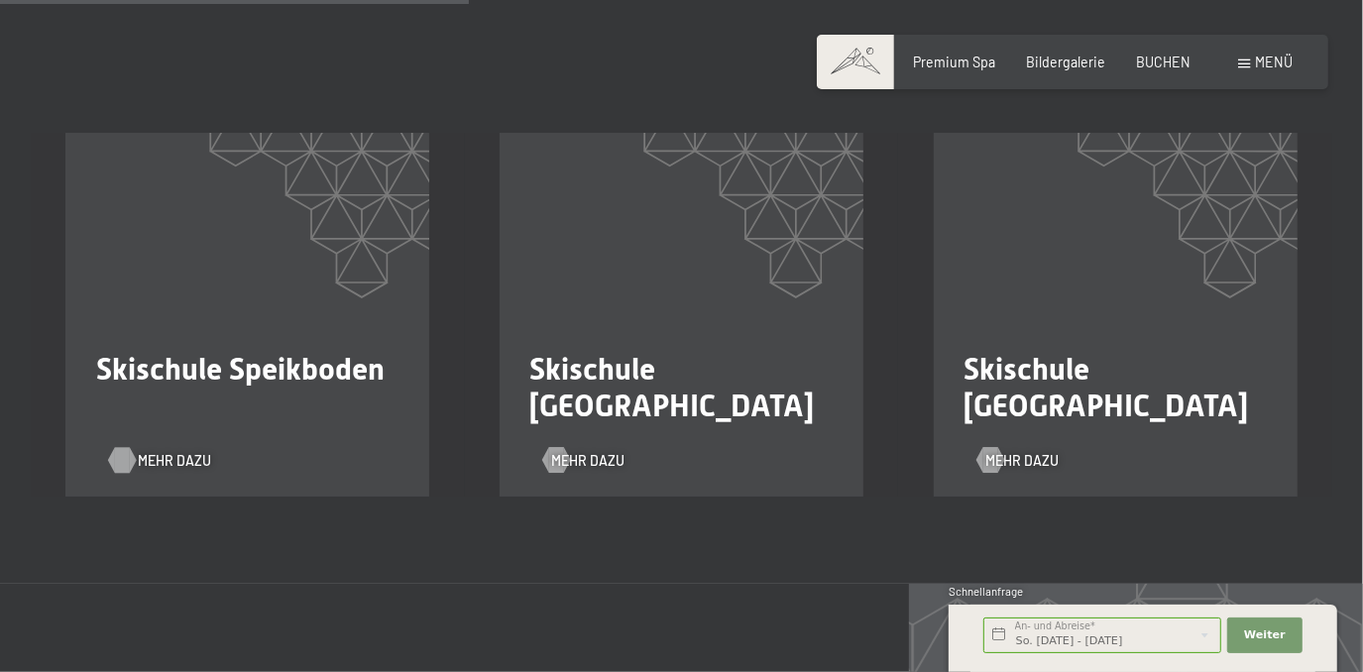
click at [139, 451] on span "Mehr dazu" at bounding box center [174, 461] width 73 height 20
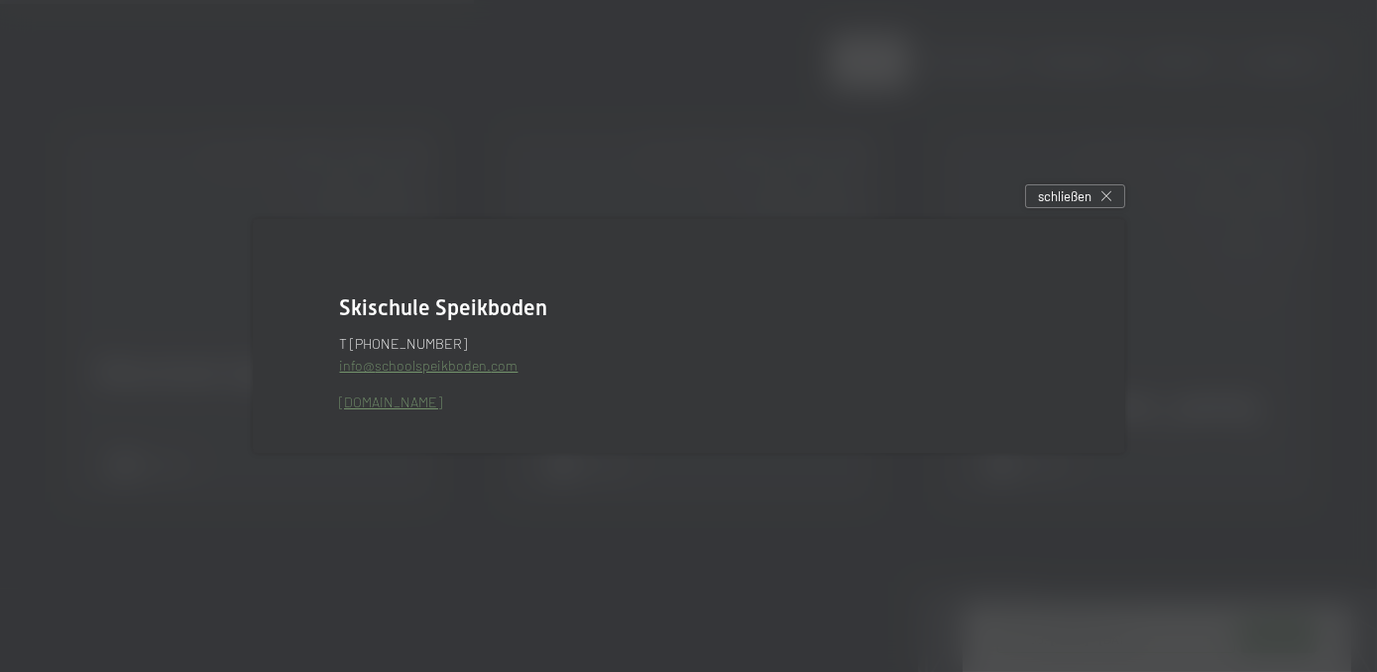
click at [396, 365] on link "info@ no-spam. schoolspeikboden. no-spam. com" at bounding box center [429, 365] width 178 height 17
click at [391, 407] on link "[DOMAIN_NAME]" at bounding box center [391, 401] width 103 height 17
